Goal: Task Accomplishment & Management: Manage account settings

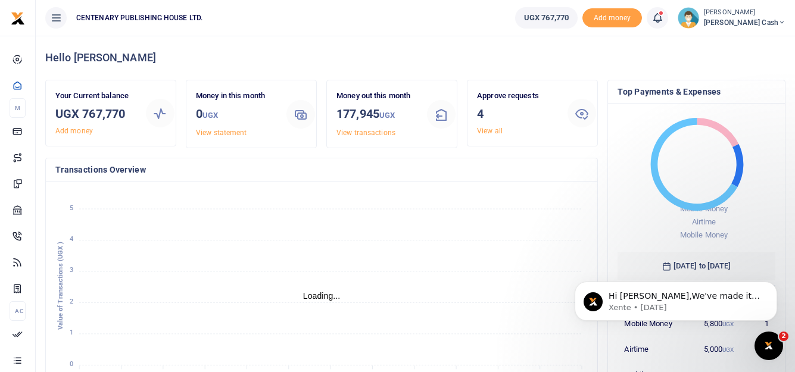
scroll to position [10, 10]
click at [664, 19] on icon at bounding box center [658, 17] width 12 height 13
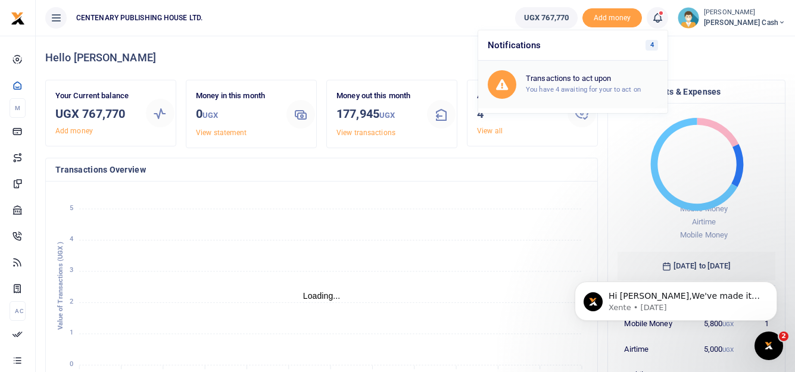
click at [612, 82] on h6 "Transactions to act upon" at bounding box center [592, 79] width 132 height 10
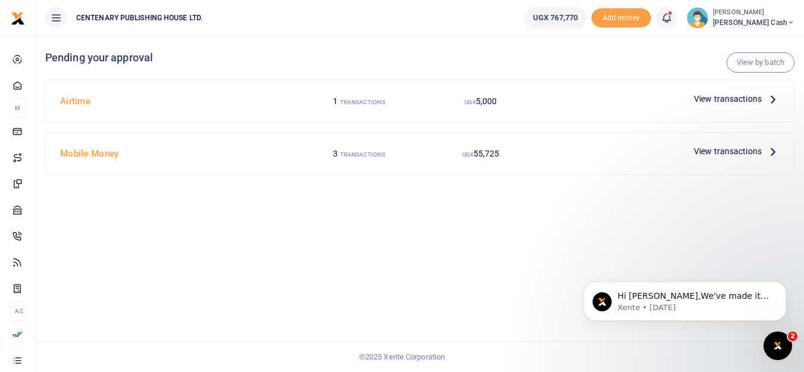
click at [725, 100] on span "View transactions" at bounding box center [728, 98] width 68 height 13
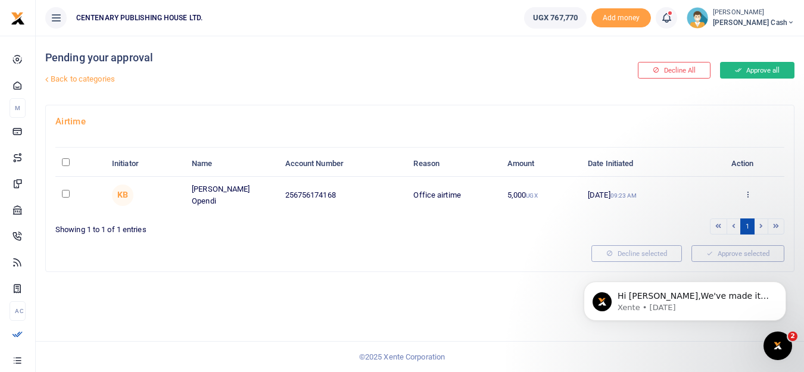
click at [762, 71] on button "Approve all" at bounding box center [757, 70] width 74 height 17
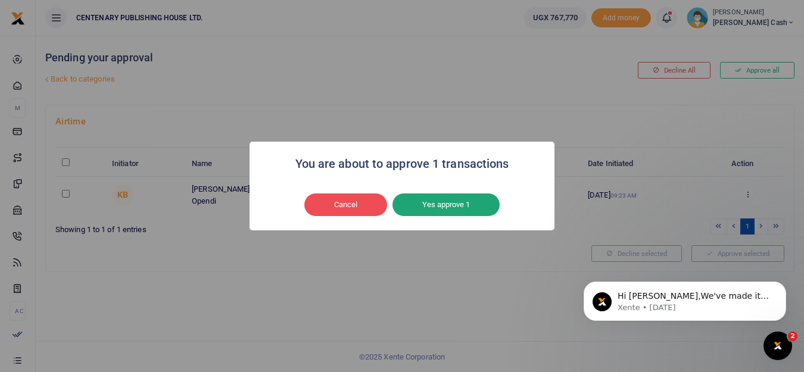
click at [444, 207] on button "Yes approve 1" at bounding box center [446, 205] width 107 height 23
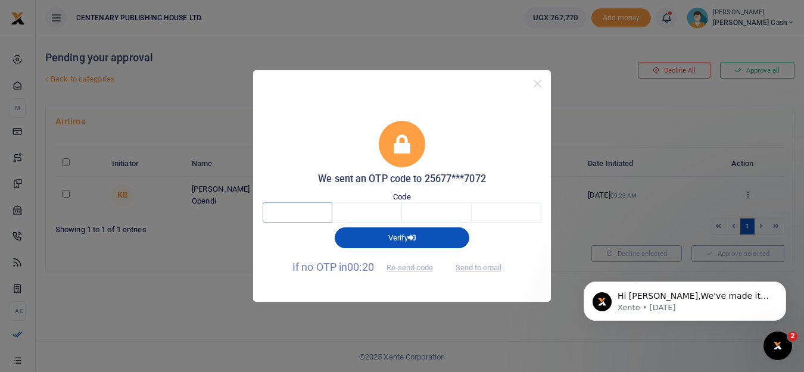
click at [302, 213] on input "text" at bounding box center [298, 213] width 70 height 20
type input "2"
type input "1"
type input "6"
type input "5"
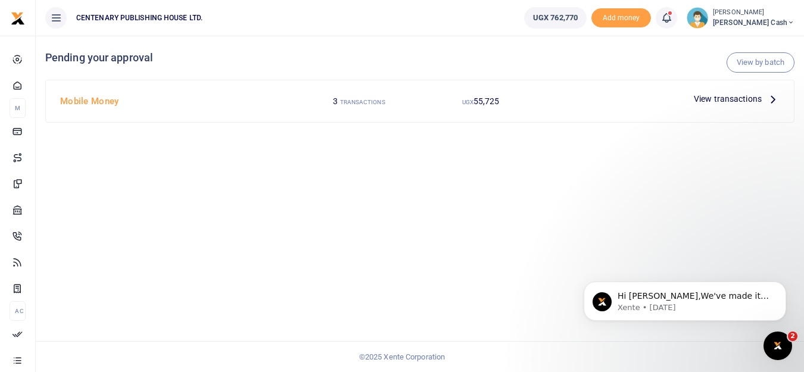
click at [729, 99] on span "View transactions" at bounding box center [728, 98] width 68 height 13
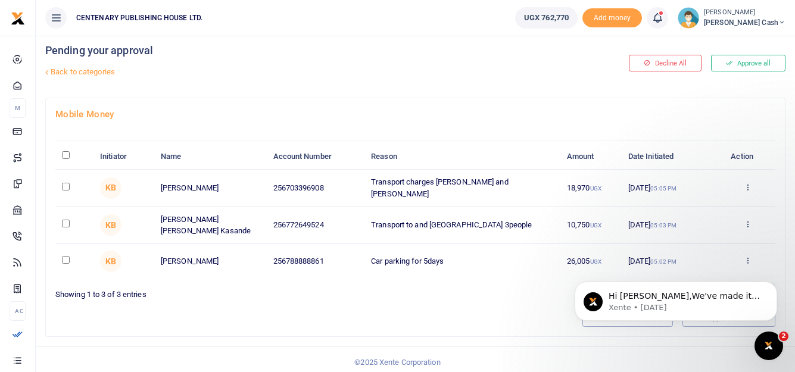
scroll to position [9, 0]
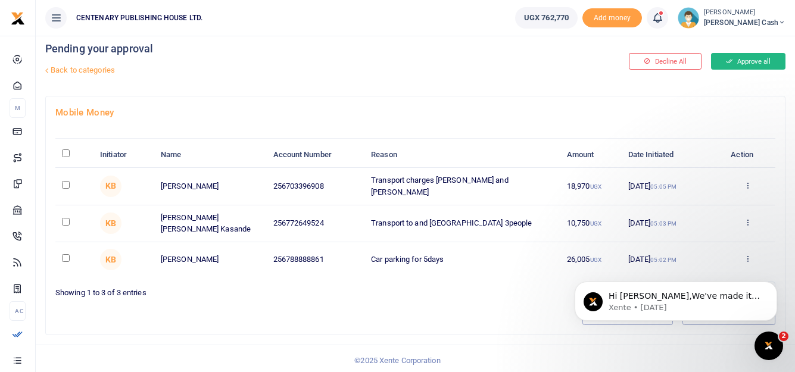
click at [729, 62] on icon at bounding box center [729, 61] width 7 height 8
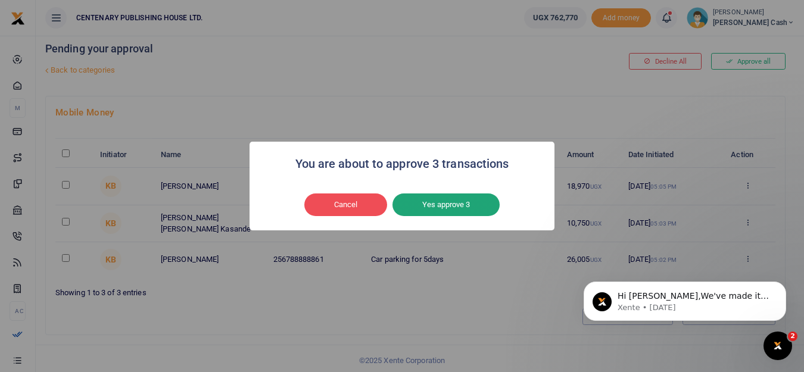
click at [461, 207] on button "Yes approve 3" at bounding box center [446, 205] width 107 height 23
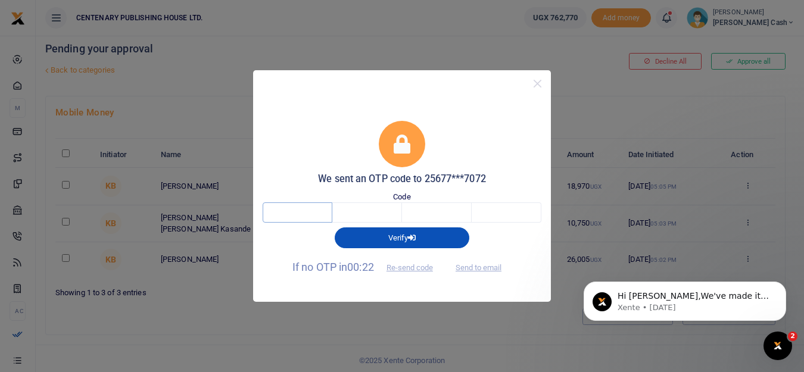
click at [314, 219] on input "text" at bounding box center [298, 213] width 70 height 20
type input "2"
type input "8"
type input "4"
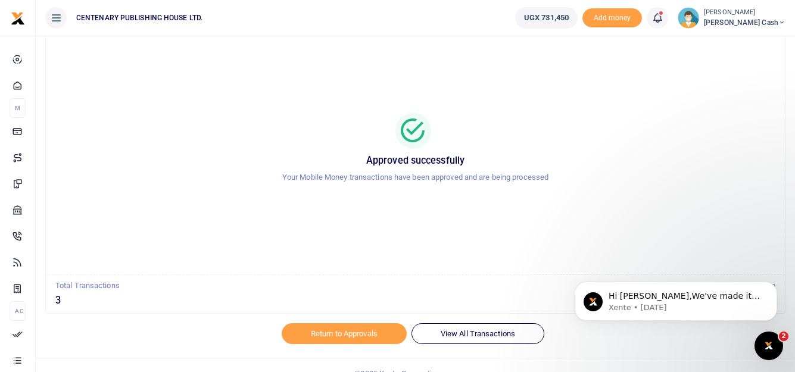
scroll to position [52, 0]
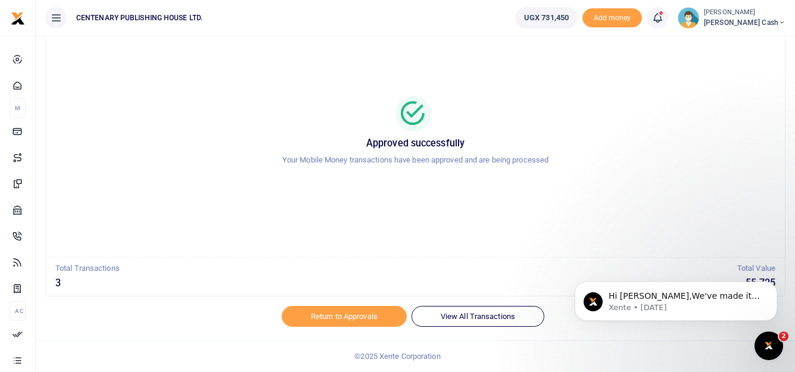
click at [699, 18] on img at bounding box center [688, 17] width 21 height 21
click at [731, 106] on link "Logout" at bounding box center [703, 109] width 94 height 17
